Goal: Task Accomplishment & Management: Use online tool/utility

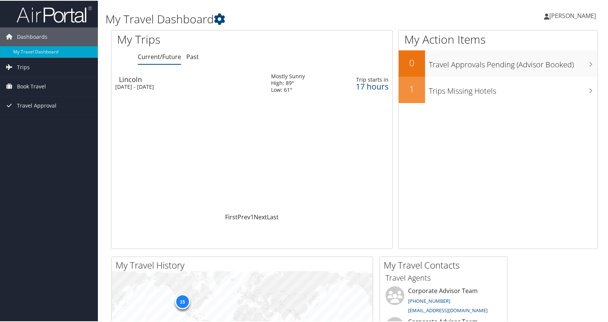
click at [318, 83] on td "Mostly Sunny High: 89° Low: 61°" at bounding box center [296, 82] width 64 height 27
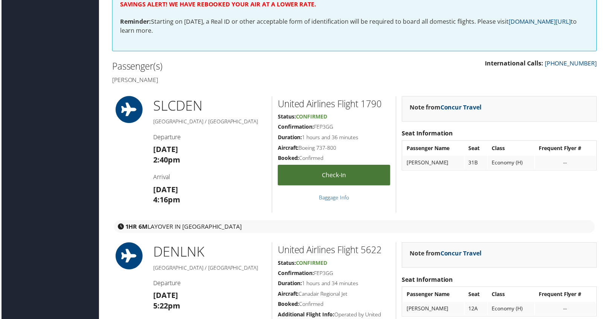
scroll to position [171, 0]
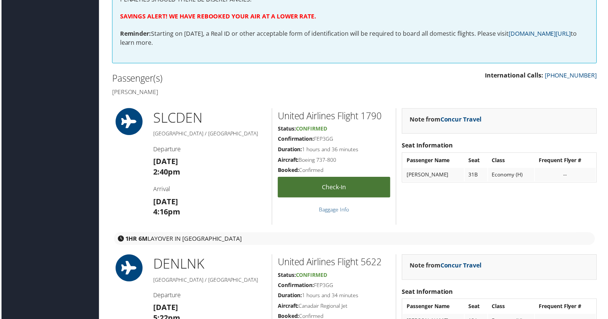
click at [362, 186] on link "Check-in" at bounding box center [334, 188] width 113 height 21
